Goal: Use online tool/utility: Utilize a website feature to perform a specific function

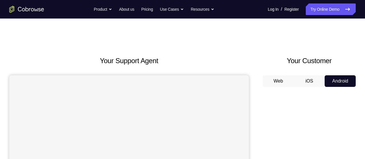
click at [284, 77] on button "Web" at bounding box center [278, 81] width 31 height 12
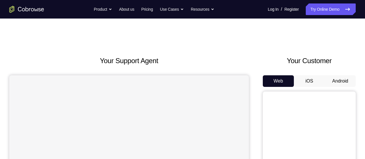
click at [334, 79] on button "Android" at bounding box center [339, 81] width 31 height 12
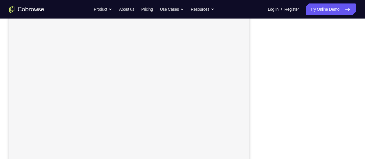
scroll to position [101, 0]
click at [23, 5] on div "Go back Powerful, Flexible and Trustworthy. Avoid all extra friction for both A…" at bounding box center [182, 9] width 365 height 12
click at [15, 9] on icon "Go to the home page" at bounding box center [26, 9] width 35 height 7
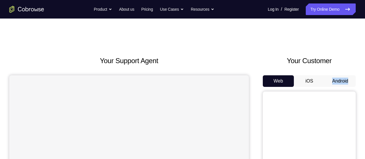
click at [336, 77] on button "Android" at bounding box center [339, 81] width 31 height 12
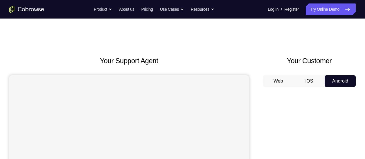
click at [335, 83] on button "Android" at bounding box center [339, 81] width 31 height 12
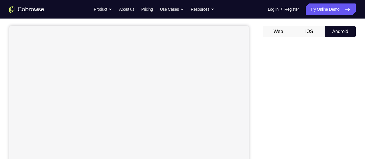
scroll to position [113, 0]
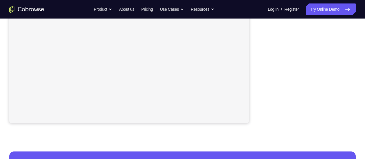
scroll to position [147, 0]
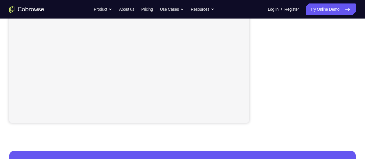
click at [287, 3] on nav "Go back Powerful, Flexible and Trustworthy. Avoid all extra friction for both A…" at bounding box center [182, 9] width 365 height 19
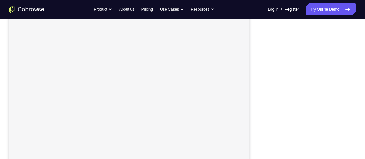
scroll to position [0, 0]
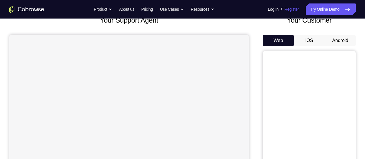
scroll to position [39, 0]
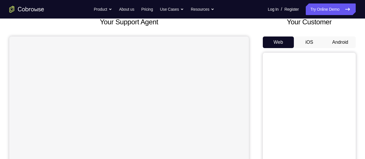
click at [335, 50] on div "Web iOS Android" at bounding box center [309, 134] width 93 height 195
click at [336, 46] on button "Android" at bounding box center [339, 43] width 31 height 12
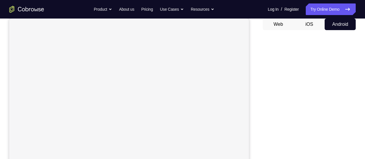
scroll to position [0, 0]
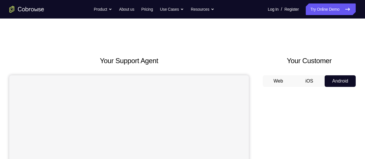
click at [310, 84] on button "iOS" at bounding box center [309, 81] width 31 height 12
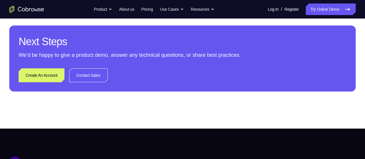
scroll to position [273, 0]
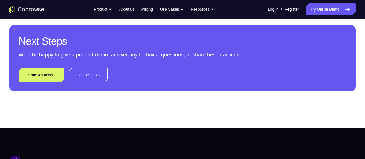
scroll to position [256, 0]
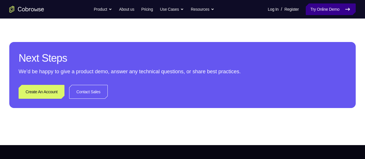
click at [310, 12] on link "Try Online Demo" at bounding box center [330, 9] width 50 height 12
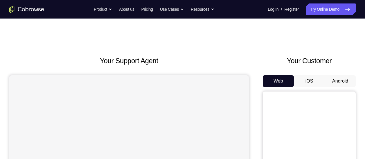
click at [342, 81] on button "Android" at bounding box center [339, 81] width 31 height 12
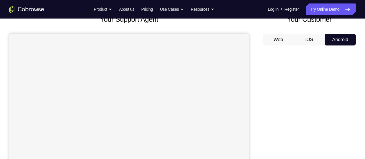
scroll to position [42, 0]
